Goal: Find specific page/section: Find specific page/section

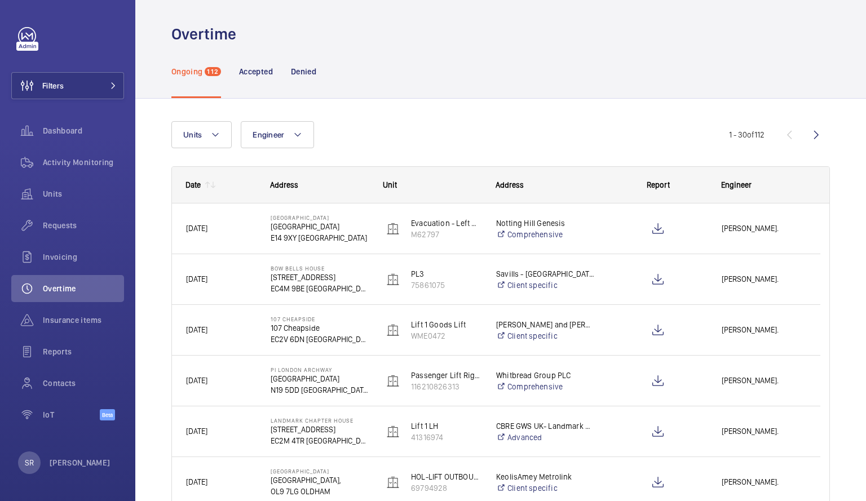
scroll to position [1, 0]
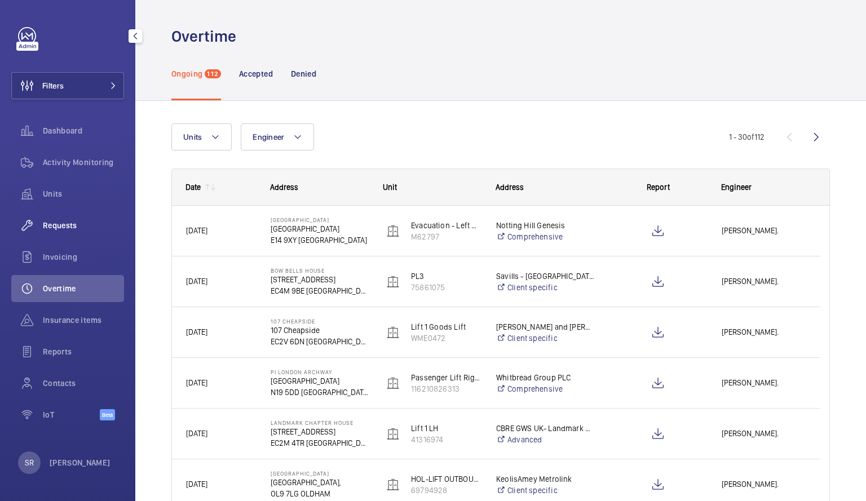
click at [62, 227] on span "Requests" at bounding box center [83, 225] width 81 height 11
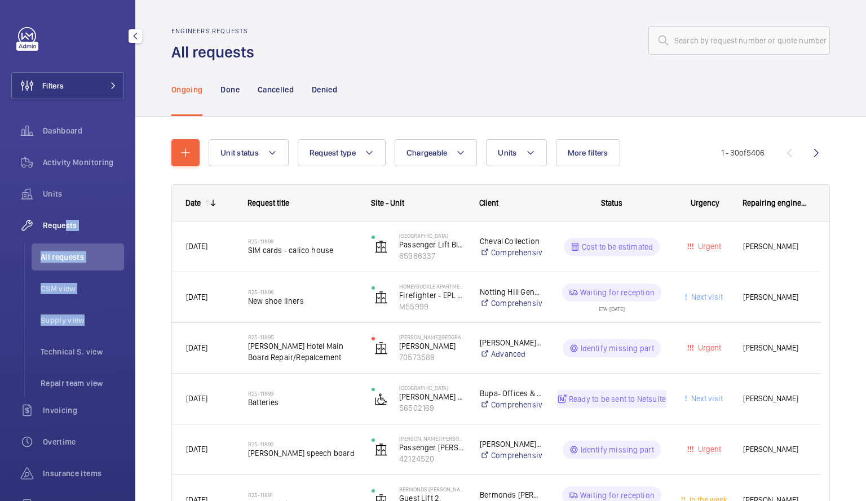
drag, startPoint x: 62, startPoint y: 227, endPoint x: 77, endPoint y: 304, distance: 78.7
click at [77, 304] on div "Requests All requests CSM view Supply view Technical S. view Repair team view" at bounding box center [67, 304] width 113 height 185
click at [77, 357] on li "Technical S. view" at bounding box center [78, 351] width 92 height 27
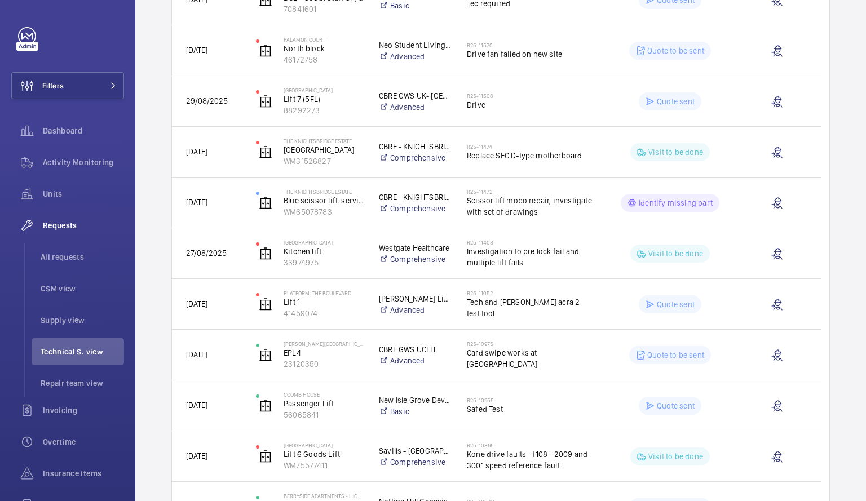
scroll to position [504, 0]
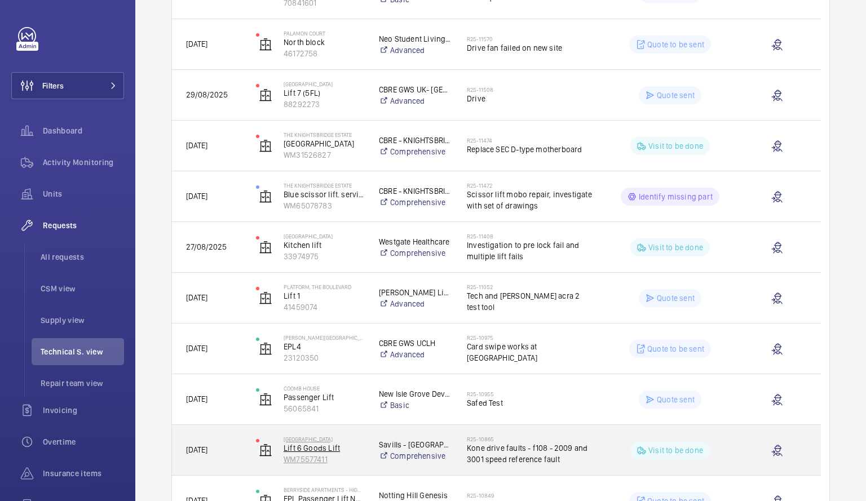
click at [360, 450] on p "Lift 6 Goods Lift" at bounding box center [323, 447] width 81 height 11
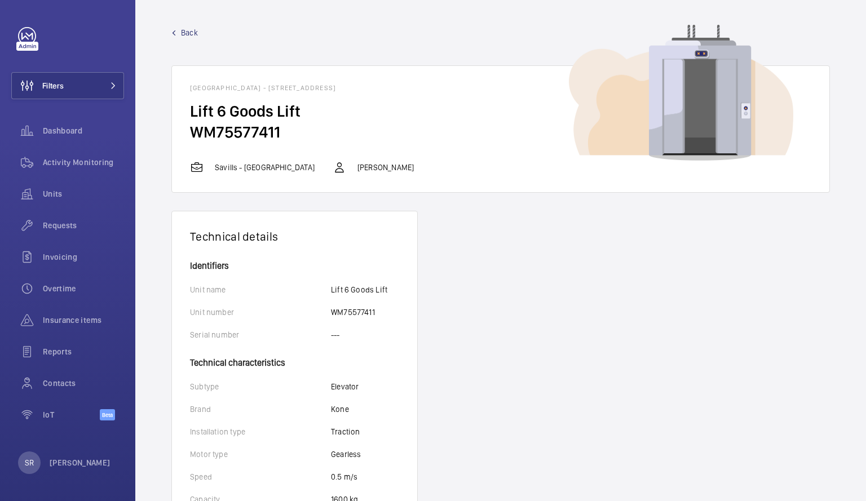
click at [190, 32] on span "Back" at bounding box center [189, 32] width 17 height 11
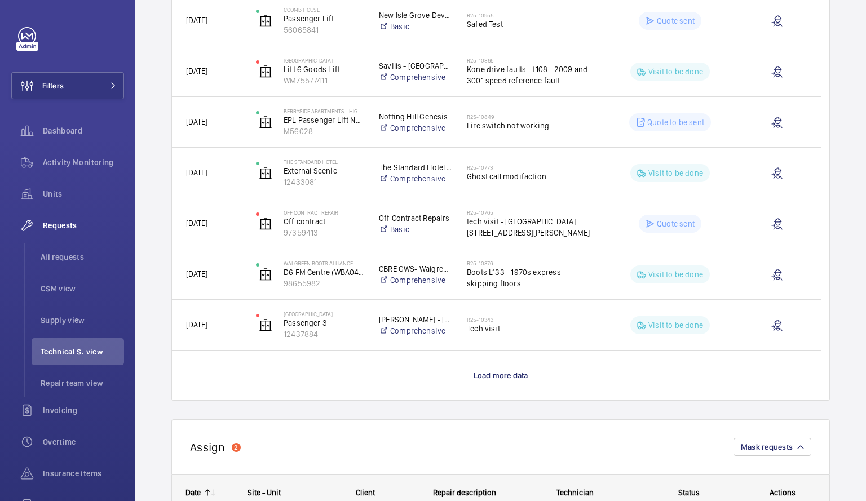
scroll to position [1183, 0]
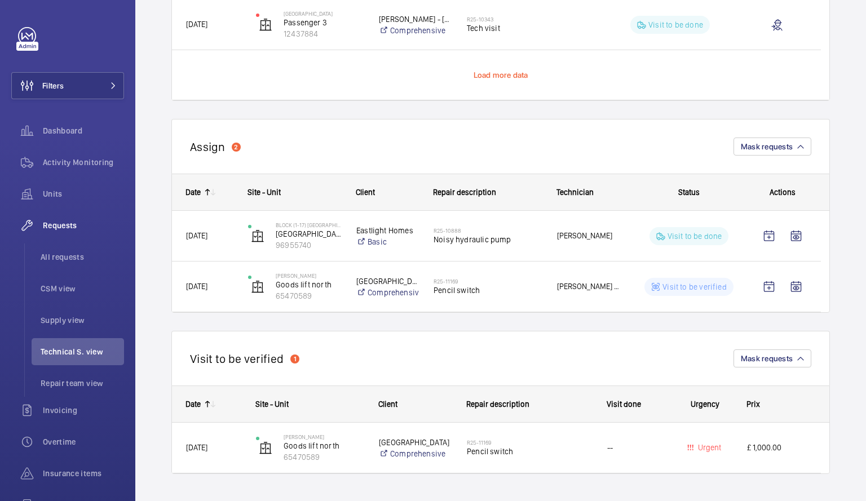
click at [498, 73] on span "Load more data" at bounding box center [500, 74] width 55 height 9
